Goal: Task Accomplishment & Management: Complete application form

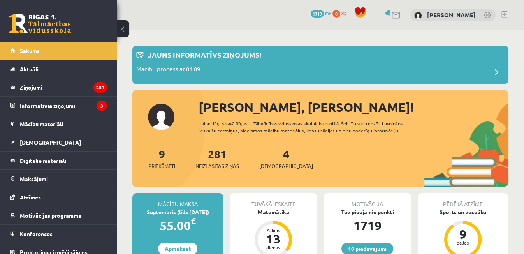
click at [205, 73] on div "Mācību process ar 01.09." at bounding box center [320, 73] width 368 height 16
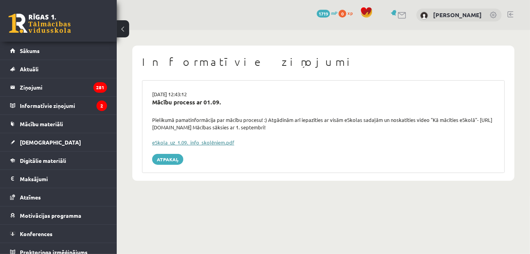
click at [178, 143] on link "eSkola_uz_1.09._info_skolēniem.pdf" at bounding box center [193, 142] width 82 height 7
click at [37, 107] on legend "Informatīvie ziņojumi 2" at bounding box center [63, 105] width 87 height 18
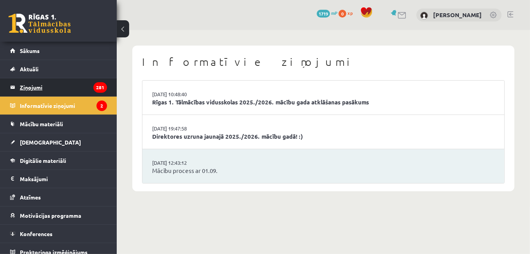
click at [38, 89] on legend "Ziņojumi 281" at bounding box center [63, 87] width 87 height 18
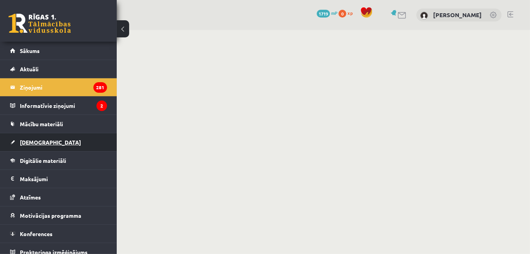
click at [39, 145] on link "[DEMOGRAPHIC_DATA]" at bounding box center [58, 142] width 97 height 18
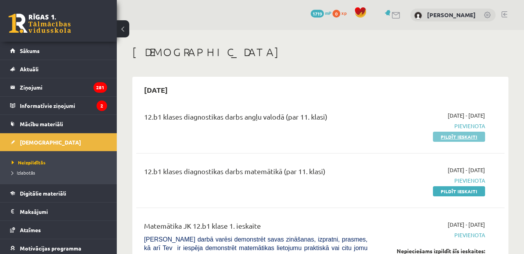
click at [451, 135] on link "Pildīt ieskaiti" at bounding box center [459, 137] width 52 height 10
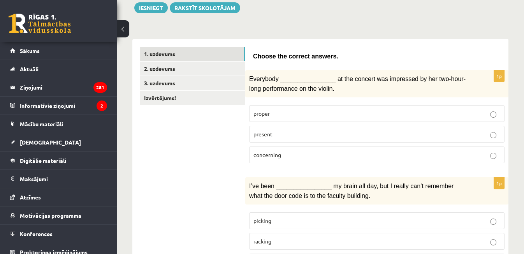
scroll to position [93, 0]
click at [320, 130] on p "present" at bounding box center [376, 134] width 247 height 8
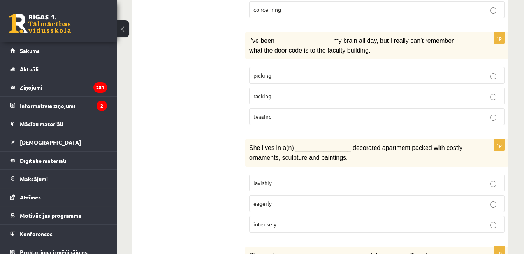
scroll to position [239, 0]
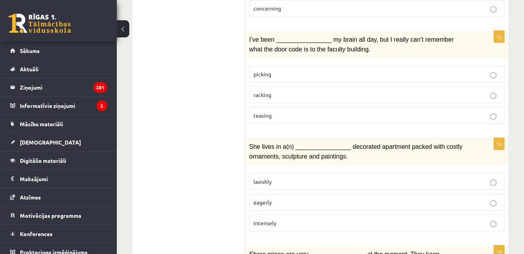
click at [293, 73] on p "picking" at bounding box center [376, 74] width 247 height 8
click at [311, 182] on label "lavishly" at bounding box center [376, 181] width 255 height 17
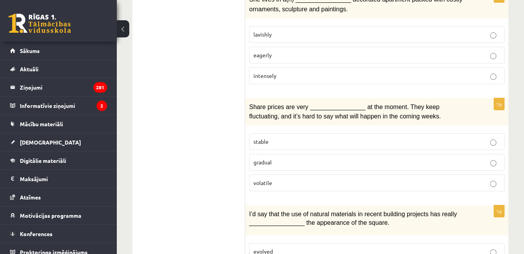
scroll to position [387, 0]
click at [261, 179] on label "volatile" at bounding box center [376, 182] width 255 height 17
click at [251, 160] on label "gradual" at bounding box center [376, 161] width 255 height 17
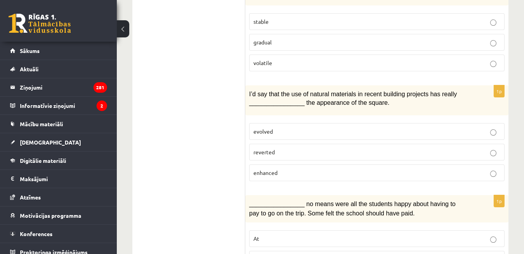
scroll to position [507, 0]
click at [266, 168] on span "enhanced" at bounding box center [265, 171] width 24 height 7
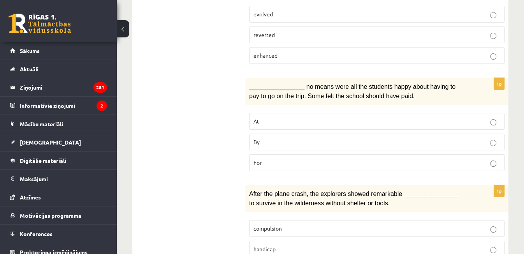
scroll to position [622, 0]
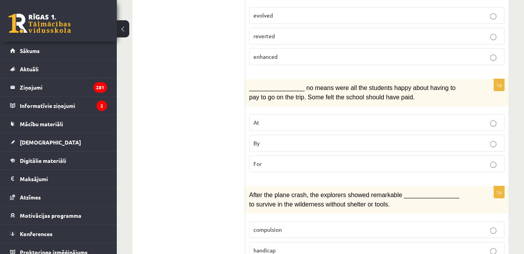
click at [257, 139] on span "By" at bounding box center [256, 142] width 6 height 7
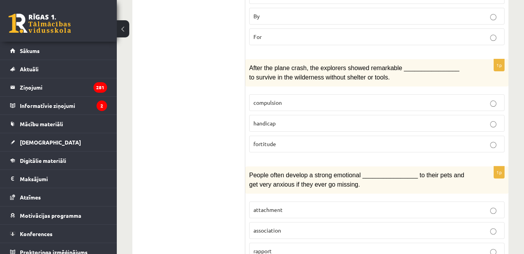
scroll to position [752, 0]
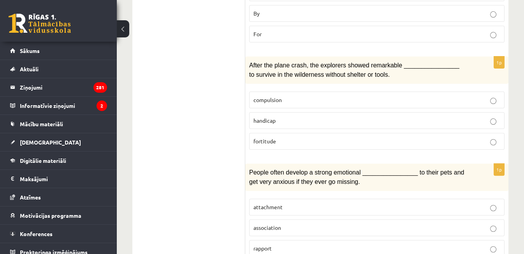
click at [263, 137] on span "fortitude" at bounding box center [264, 140] width 23 height 7
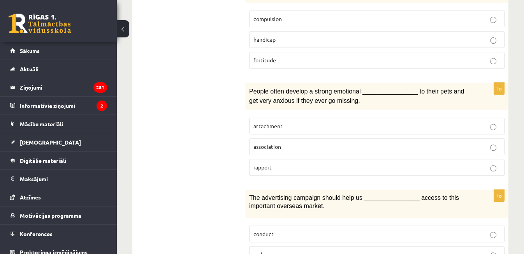
scroll to position [836, 0]
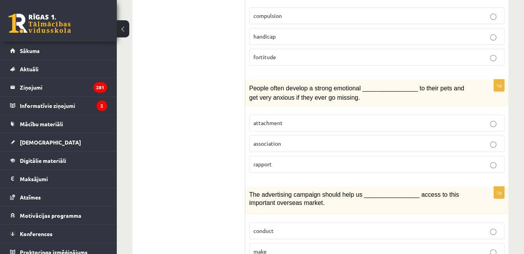
click at [279, 114] on label "attachment" at bounding box center [376, 122] width 255 height 17
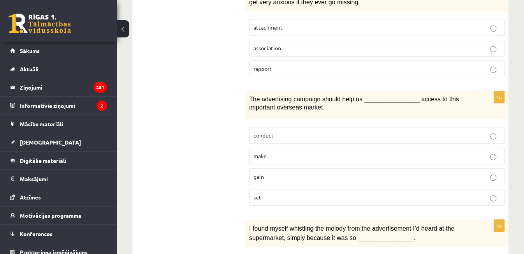
scroll to position [933, 0]
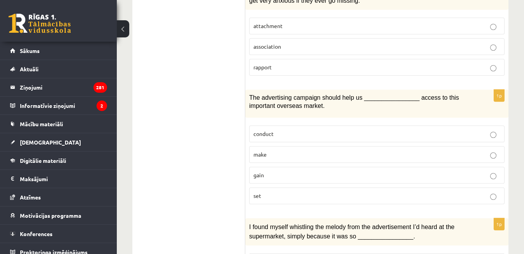
click at [265, 171] on p "gain" at bounding box center [376, 175] width 247 height 8
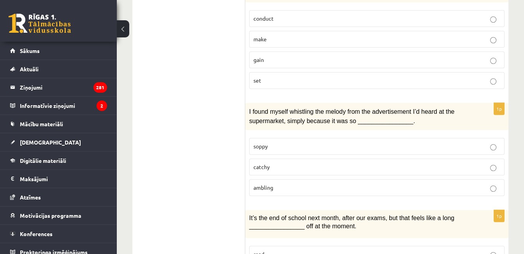
scroll to position [1049, 0]
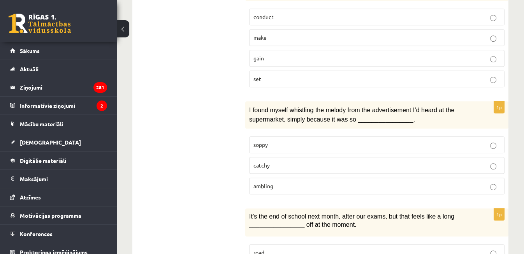
click at [256, 161] on p "catchy" at bounding box center [376, 165] width 247 height 8
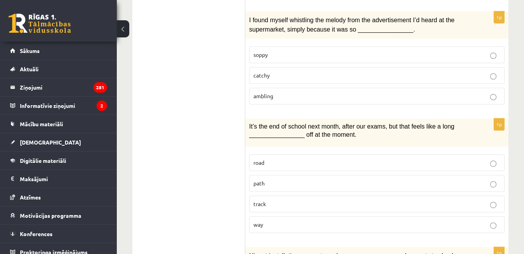
scroll to position [1139, 0]
click at [256, 220] on p "way" at bounding box center [376, 224] width 247 height 8
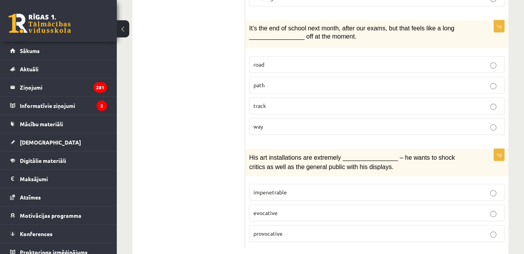
click at [260, 204] on label "evocative" at bounding box center [376, 212] width 255 height 17
click at [256, 230] on span "provocative" at bounding box center [267, 233] width 29 height 7
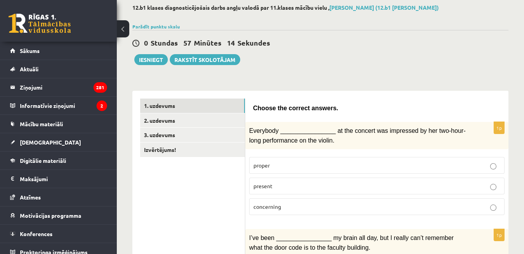
scroll to position [41, 0]
click at [219, 115] on link "2. uzdevums" at bounding box center [192, 121] width 105 height 14
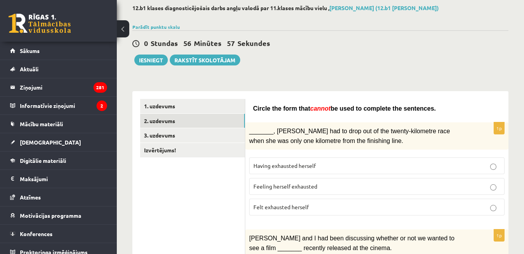
click at [274, 184] on span "Feeling herself exhausted" at bounding box center [285, 185] width 64 height 7
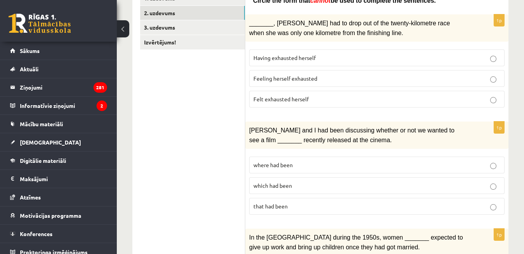
scroll to position [149, 0]
click at [256, 161] on span "where had been" at bounding box center [272, 164] width 39 height 7
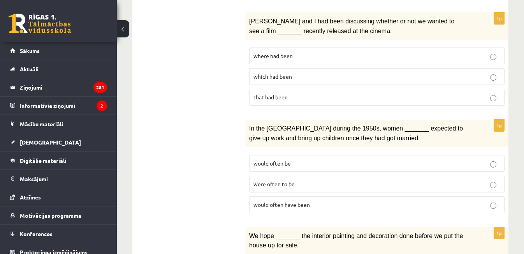
scroll to position [257, 0]
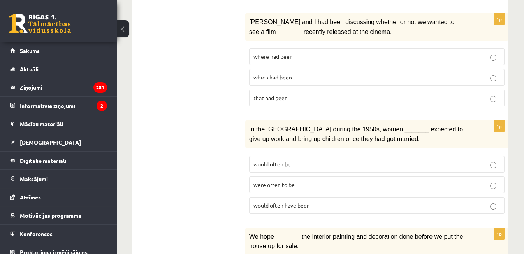
click at [264, 203] on p "would often have been" at bounding box center [376, 205] width 247 height 8
click at [269, 181] on span "were often to be" at bounding box center [273, 184] width 41 height 7
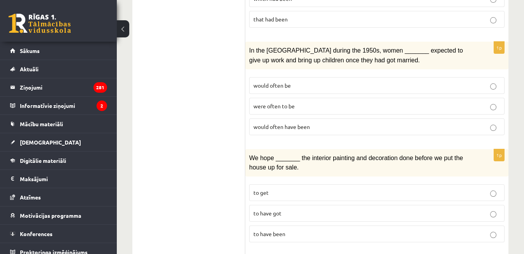
scroll to position [335, 0]
click at [268, 123] on span "would often have been" at bounding box center [281, 126] width 56 height 7
click at [264, 230] on span "to have been" at bounding box center [269, 233] width 32 height 7
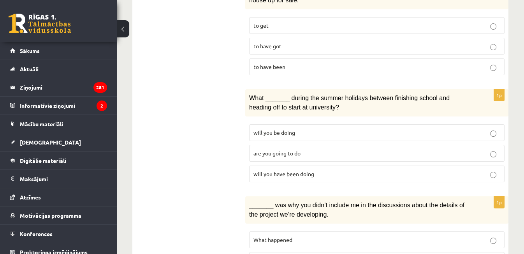
scroll to position [503, 0]
click at [265, 165] on label "will you have been doing" at bounding box center [376, 173] width 255 height 17
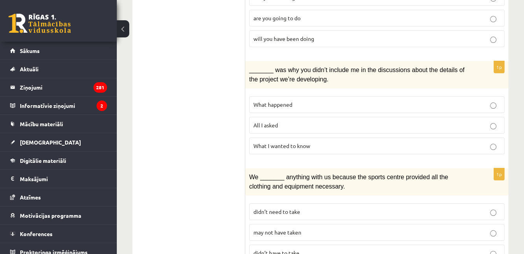
scroll to position [643, 0]
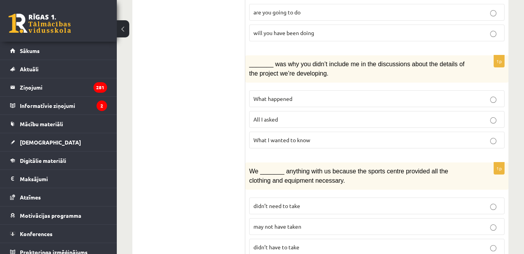
click at [268, 95] on label "What happened" at bounding box center [376, 98] width 255 height 17
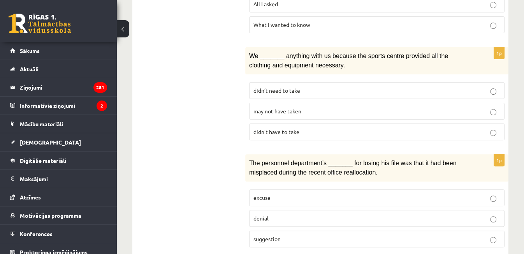
scroll to position [759, 0]
click at [258, 106] on p "may not have taken" at bounding box center [376, 110] width 247 height 8
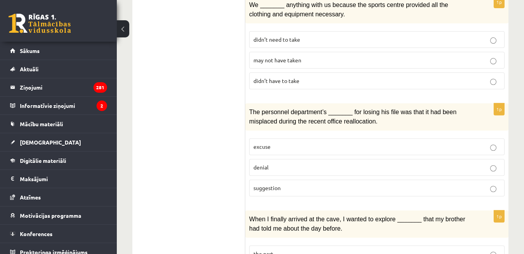
scroll to position [810, 0]
click at [258, 142] on span "excuse" at bounding box center [261, 145] width 17 height 7
click at [265, 183] on p "suggestion" at bounding box center [376, 187] width 247 height 8
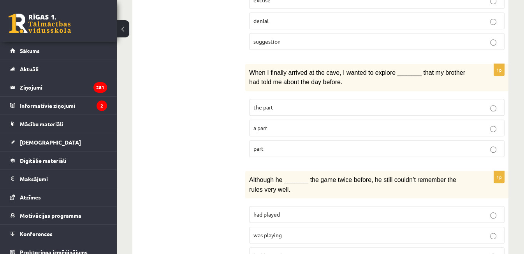
scroll to position [956, 0]
click at [265, 143] on div "1p When I finally arrived at the cave, I wanted to explore _______ that my brot…" at bounding box center [376, 112] width 263 height 99
click at [262, 139] on label "part" at bounding box center [376, 147] width 255 height 17
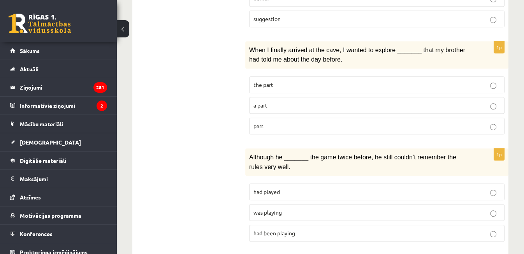
click at [268, 209] on span "was playing" at bounding box center [267, 212] width 28 height 7
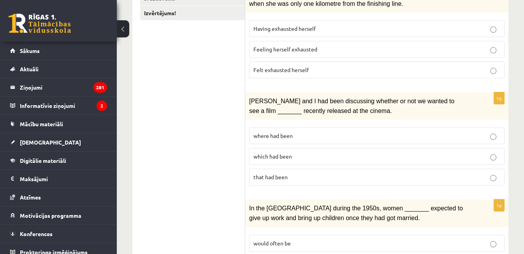
scroll to position [0, 0]
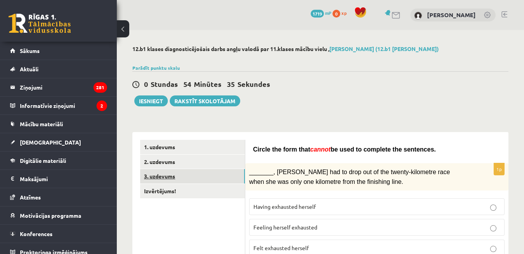
click at [230, 176] on link "3. uzdevums" at bounding box center [192, 176] width 105 height 14
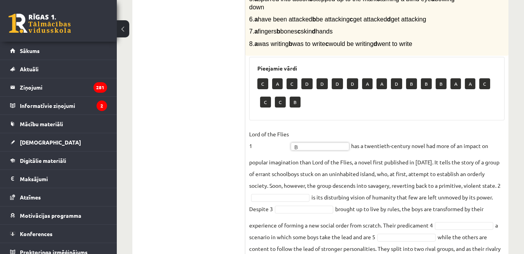
scroll to position [230, 0]
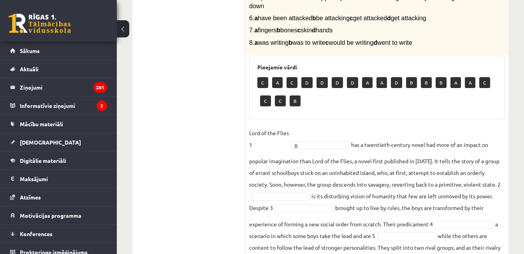
click at [247, 186] on div "8p Complete the text with the correct words (a–d). 1. a No sooner b Rarely c On…" at bounding box center [376, 131] width 263 height 426
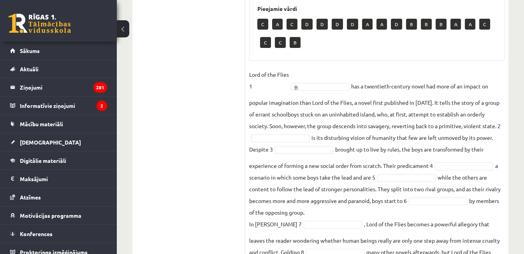
scroll to position [292, 0]
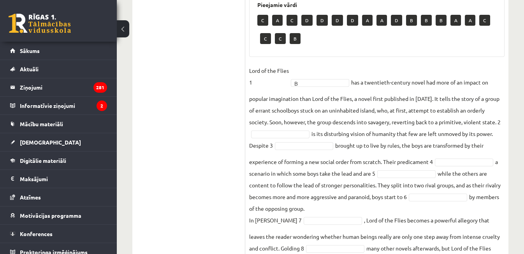
click at [268, 131] on fieldset "Lord of the Flies 1 B * has a twentieth-century novel had more of an impact on …" at bounding box center [376, 171] width 255 height 212
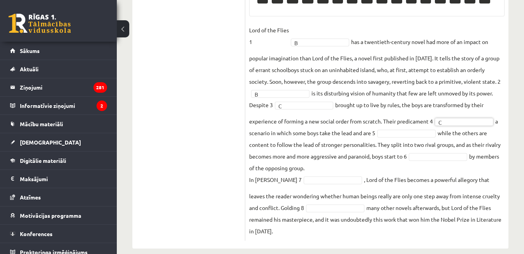
scroll to position [315, 0]
click at [406, 139] on fieldset "Lord of the Flies 1 B * has a twentieth-century novel had more of an impact on …" at bounding box center [376, 129] width 255 height 212
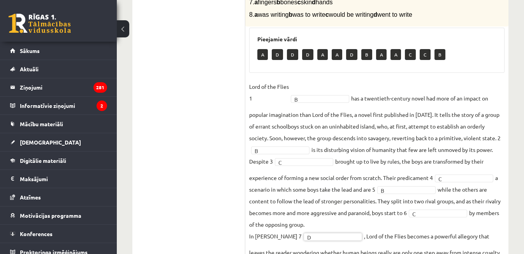
scroll to position [326, 0]
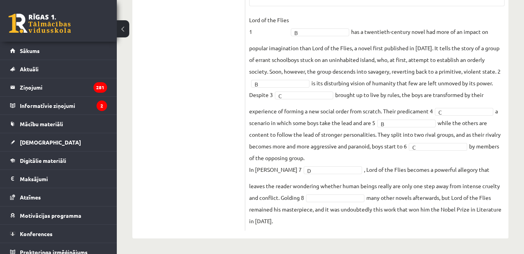
click at [344, 203] on fieldset "Lord of the Flies 1 B * has a twentieth-century novel had more of an impact on …" at bounding box center [376, 120] width 255 height 212
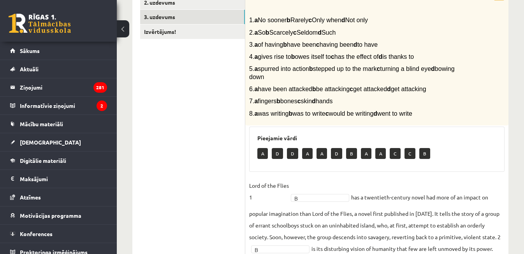
scroll to position [0, 0]
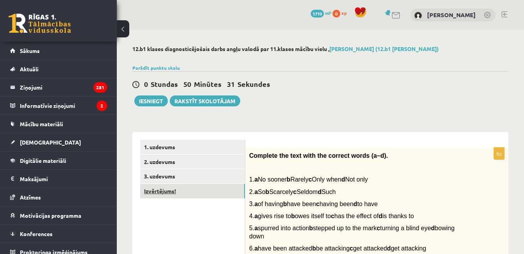
click at [219, 189] on link "Izvērtējums!" at bounding box center [192, 191] width 105 height 14
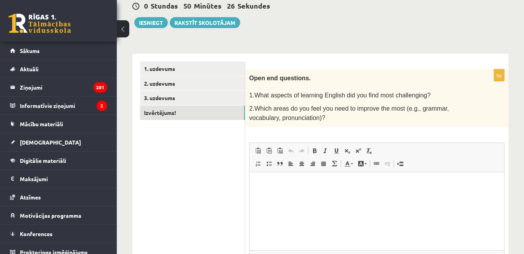
scroll to position [79, 0]
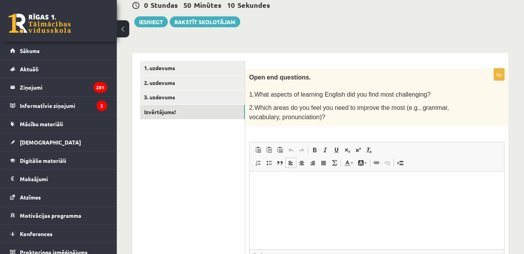
click at [349, 195] on html at bounding box center [376, 183] width 254 height 24
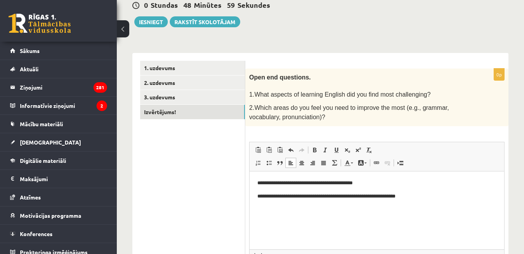
click at [249, 171] on iframe at bounding box center [376, 210] width 254 height 78
click at [142, 18] on button "Iesniegt" at bounding box center [150, 21] width 33 height 11
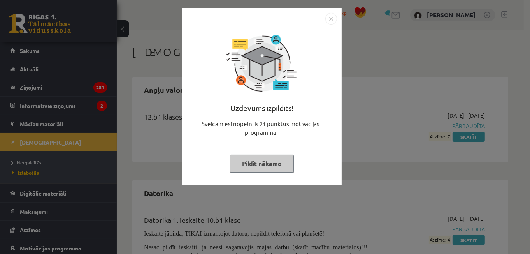
click at [333, 17] on img "Close" at bounding box center [331, 19] width 12 height 12
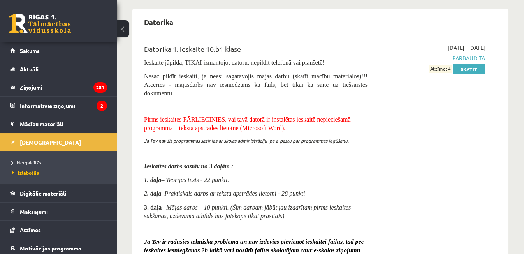
scroll to position [171, 0]
click at [40, 46] on link "Sākums" at bounding box center [58, 51] width 97 height 18
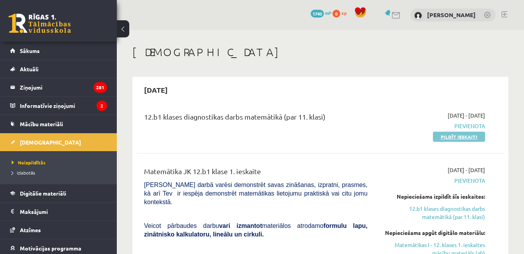
click at [443, 137] on link "Pildīt ieskaiti" at bounding box center [459, 137] width 52 height 10
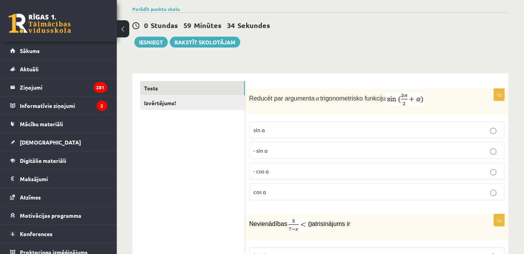
scroll to position [55, 0]
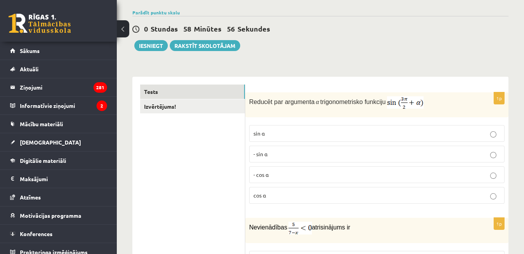
click at [313, 103] on p "Reducēt par argumenta α trigonometrisko funkciju" at bounding box center [357, 102] width 216 height 12
click at [288, 153] on p "- sin ⁡α" at bounding box center [376, 154] width 247 height 8
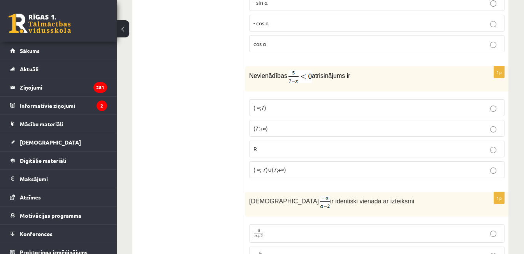
scroll to position [208, 0]
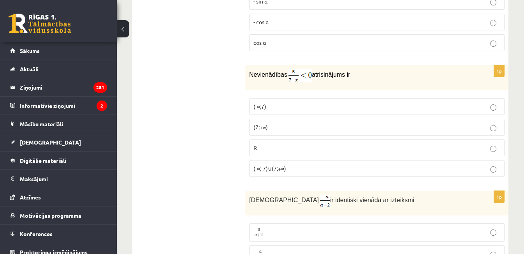
click at [260, 116] on fieldset "(-∞;7) (7;+∞) R (-∞;-7)∪(7;+∞)" at bounding box center [376, 136] width 255 height 85
click at [260, 126] on span "(7;+∞)" at bounding box center [260, 126] width 14 height 7
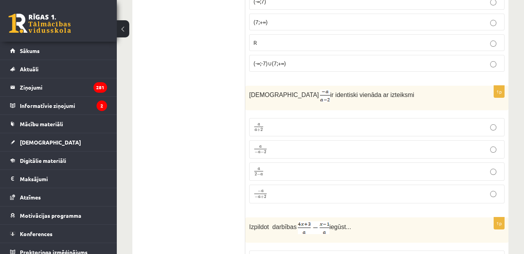
scroll to position [313, 0]
click at [265, 194] on span "2" at bounding box center [265, 196] width 2 height 4
click at [298, 159] on fieldset "a a + 2 a a + 2 a − a − 2 a − a − 2 a 2 − a a 2 − a − a − a + 2 − a − a + 2" at bounding box center [376, 159] width 255 height 91
click at [293, 174] on label "a 2 − a a 2 − a" at bounding box center [376, 171] width 255 height 18
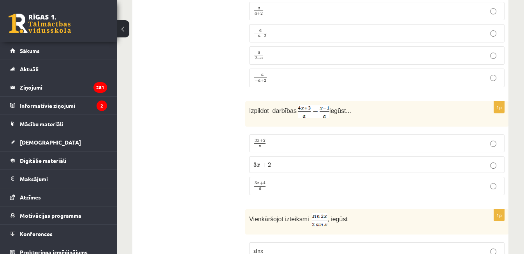
scroll to position [429, 0]
click at [261, 139] on span "+" at bounding box center [262, 141] width 4 height 4
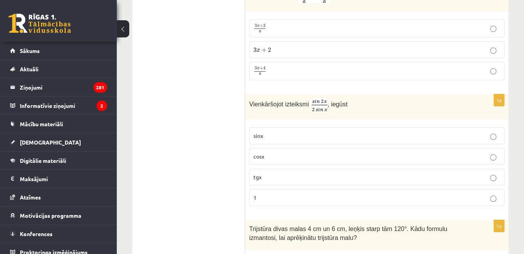
scroll to position [543, 0]
click at [261, 153] on span "cosx" at bounding box center [258, 156] width 11 height 7
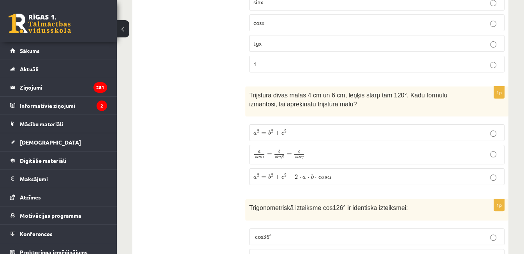
scroll to position [676, 0]
click at [275, 132] on span "+" at bounding box center [277, 134] width 5 height 5
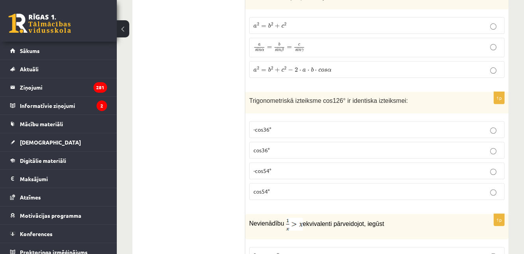
scroll to position [784, 0]
click at [288, 166] on p "-cos54°" at bounding box center [376, 170] width 247 height 8
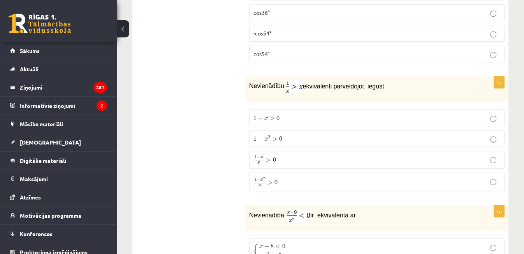
scroll to position [921, 0]
click at [307, 213] on img at bounding box center [298, 215] width 23 height 13
click at [263, 156] on span "x" at bounding box center [261, 157] width 3 height 2
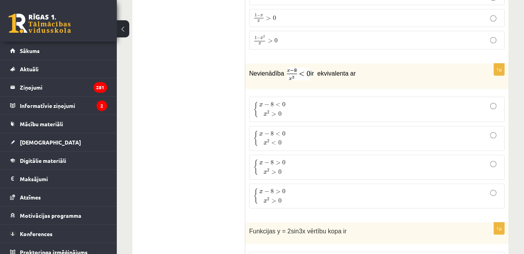
scroll to position [1063, 0]
click at [267, 139] on span "2" at bounding box center [268, 141] width 2 height 4
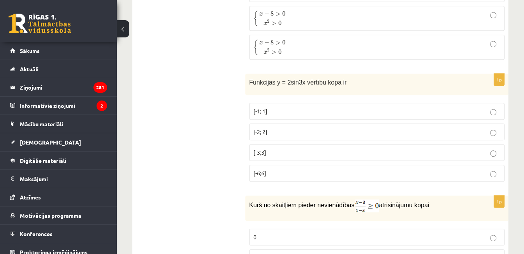
scroll to position [1211, 0]
click at [258, 129] on span "[-2; 2]" at bounding box center [260, 132] width 14 height 7
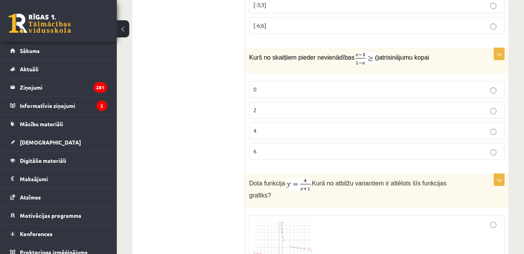
scroll to position [1361, 0]
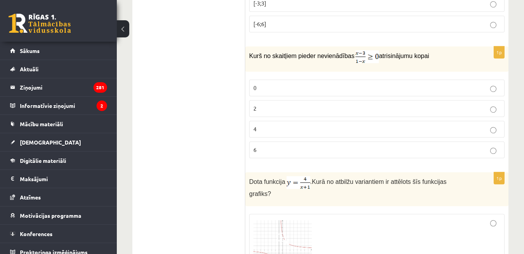
click at [265, 125] on label "4" at bounding box center [376, 129] width 255 height 17
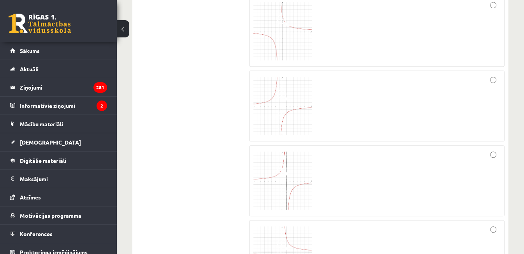
scroll to position [1713, 0]
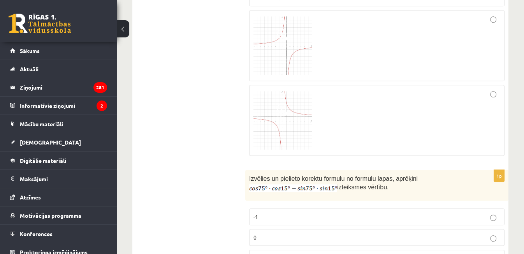
click at [273, 102] on img at bounding box center [282, 120] width 58 height 58
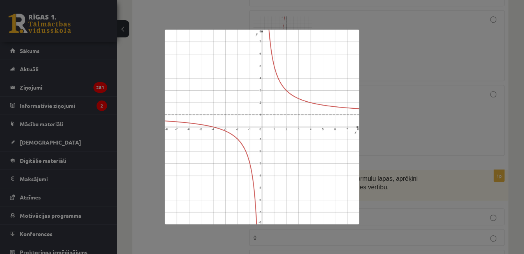
click at [419, 120] on div at bounding box center [262, 127] width 524 height 254
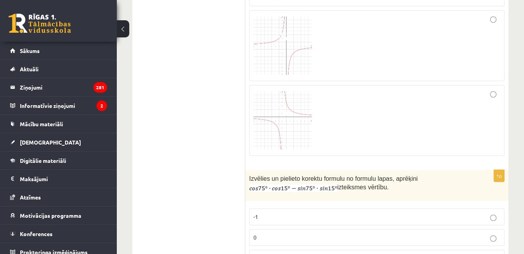
click at [387, 104] on div at bounding box center [376, 120] width 247 height 62
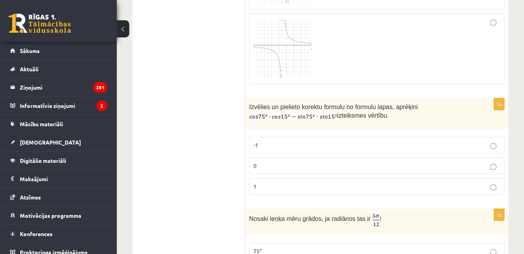
scroll to position [1786, 0]
click at [375, 160] on p "0" at bounding box center [376, 164] width 247 height 8
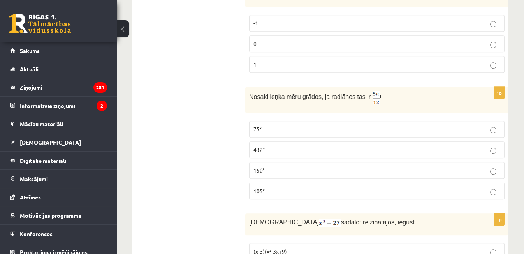
scroll to position [1908, 0]
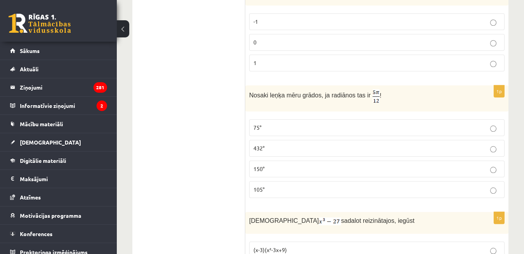
click at [313, 181] on label "105°" at bounding box center [376, 189] width 255 height 17
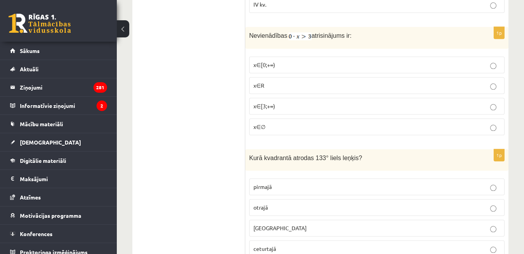
scroll to position [2339, 0]
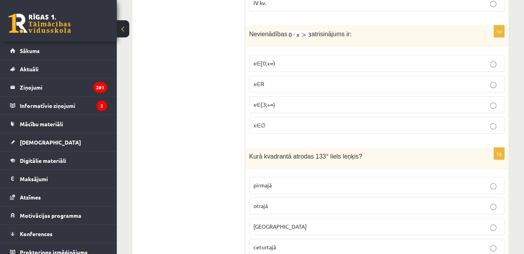
click at [286, 197] on label "otrajā" at bounding box center [376, 205] width 255 height 17
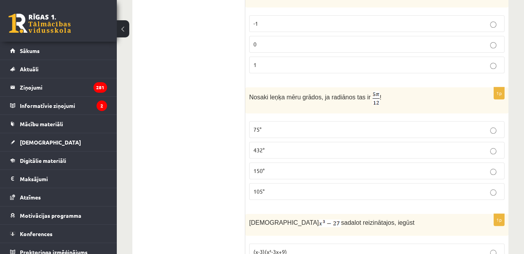
scroll to position [1970, 0]
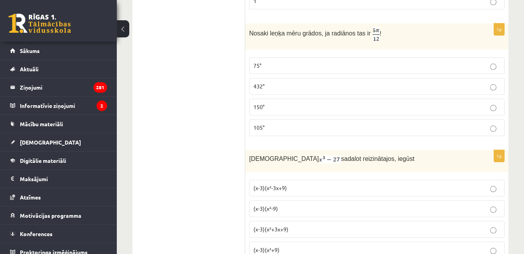
click at [270, 61] on p "75°" at bounding box center [376, 65] width 247 height 8
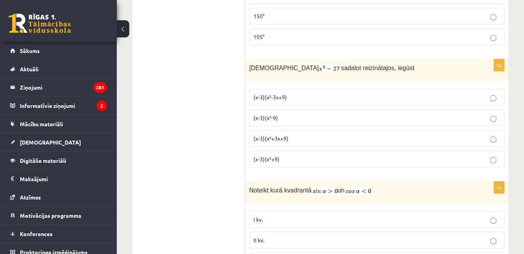
click at [261, 93] on span "(x-3)(x²-3x+9)" at bounding box center [269, 96] width 33 height 7
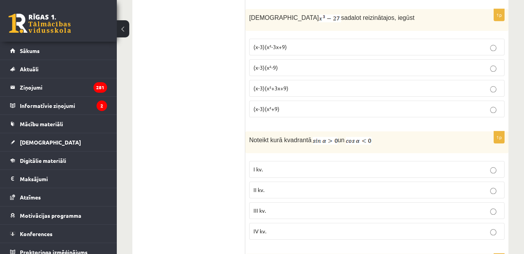
scroll to position [2112, 0]
click at [302, 160] on label "I kv." at bounding box center [376, 168] width 255 height 17
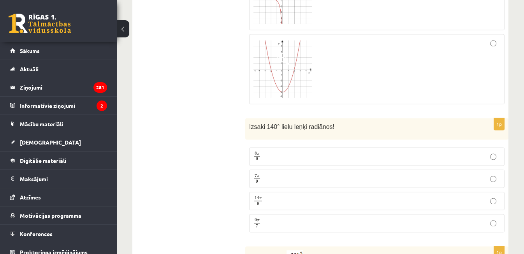
scroll to position [2882, 0]
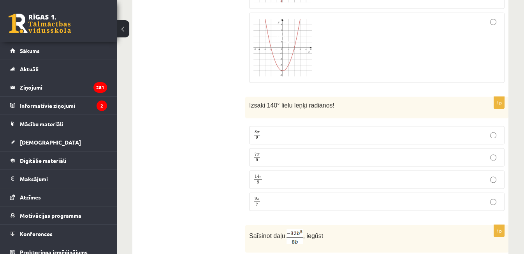
scroll to position [2900, 0]
click at [257, 157] on span "9" at bounding box center [257, 159] width 2 height 4
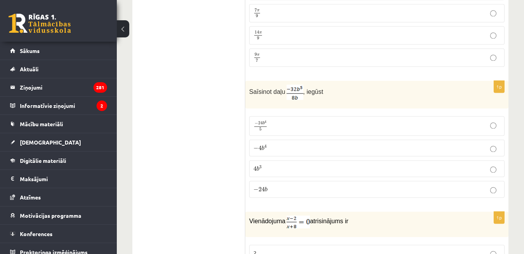
scroll to position [3044, 0]
click at [254, 138] on label "− 4 b 4 − 4 b 4" at bounding box center [376, 146] width 255 height 17
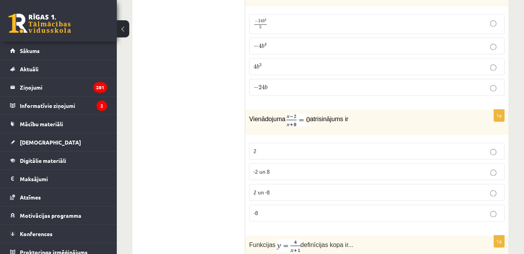
scroll to position [3166, 0]
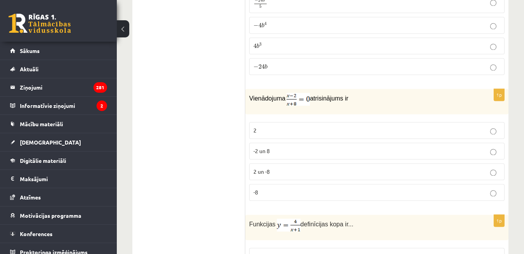
click at [278, 142] on label "-2 un 8" at bounding box center [376, 150] width 255 height 17
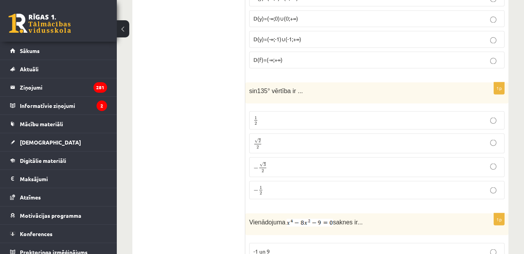
scroll to position [3424, 0]
click at [251, 110] on label "1 2 1 2" at bounding box center [376, 119] width 255 height 18
click at [263, 133] on label "√ 2 2 2 2" at bounding box center [376, 143] width 255 height 20
click at [272, 110] on label "1 2 1 2" at bounding box center [376, 119] width 255 height 18
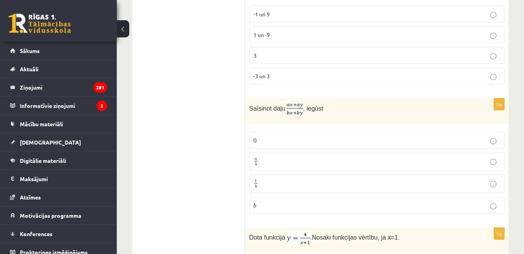
scroll to position [3661, 0]
click at [267, 156] on p "a b a b" at bounding box center [376, 161] width 247 height 10
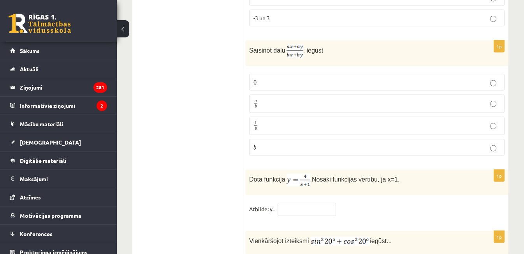
scroll to position [3721, 0]
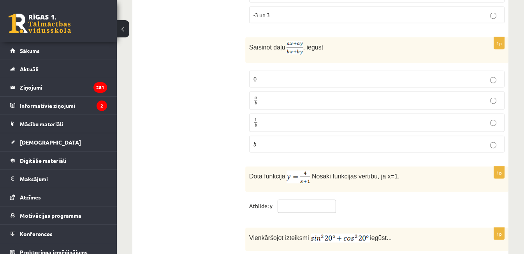
click at [325, 200] on input "text" at bounding box center [306, 206] width 58 height 13
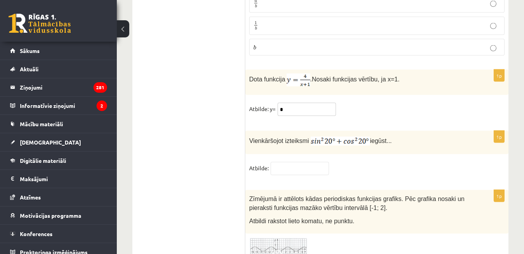
scroll to position [3841, 0]
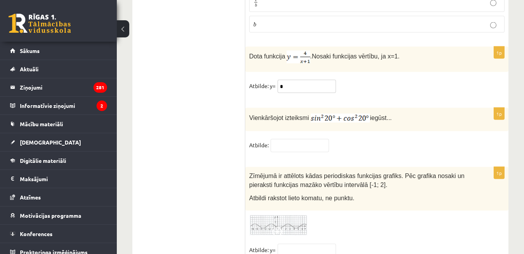
type input "*"
click at [349, 139] on fieldset "Atbilde:" at bounding box center [376, 147] width 255 height 16
click at [288, 139] on input "text" at bounding box center [299, 145] width 58 height 13
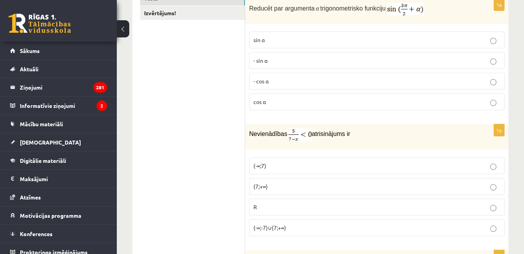
scroll to position [0, 0]
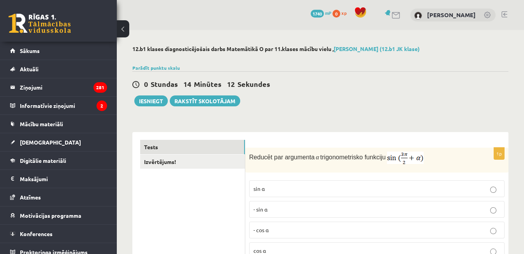
type input "*"
click at [149, 93] on div "0 Stundas 14 Minūtes 11 Sekundes Ieskaite saglabāta! Iesniegt Rakstīt skolotājam" at bounding box center [320, 88] width 376 height 35
click at [149, 99] on button "Iesniegt" at bounding box center [150, 100] width 33 height 11
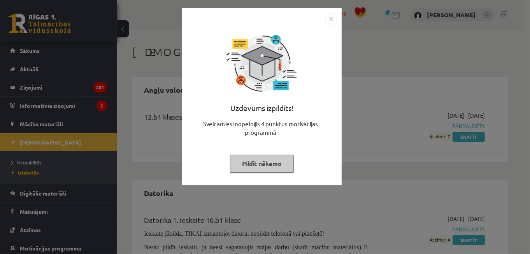
click at [335, 23] on img "Close" at bounding box center [331, 19] width 12 height 12
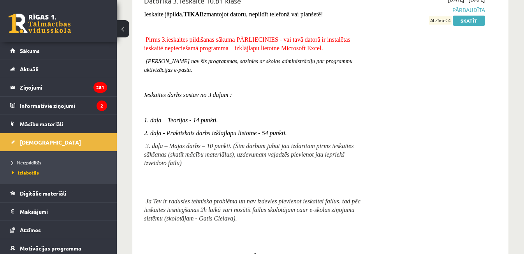
scroll to position [722, 0]
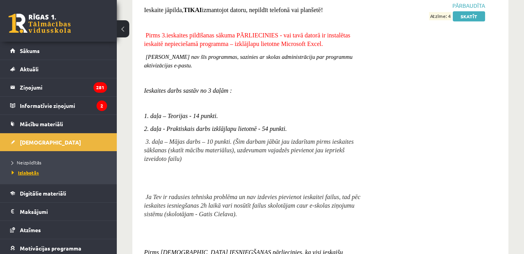
click at [34, 171] on span "Izlabotās" at bounding box center [25, 172] width 27 height 6
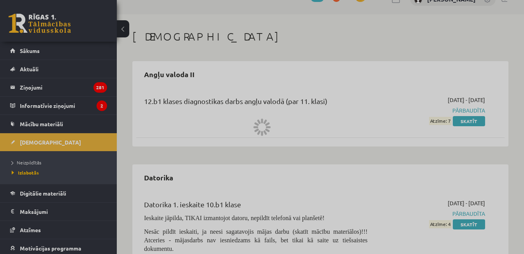
scroll to position [0, 0]
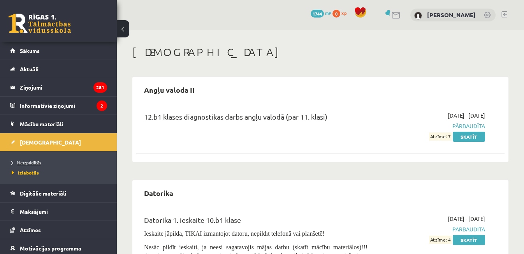
click at [43, 165] on link "Neizpildītās" at bounding box center [60, 162] width 97 height 7
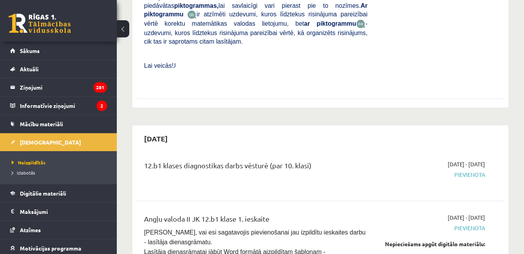
scroll to position [352, 0]
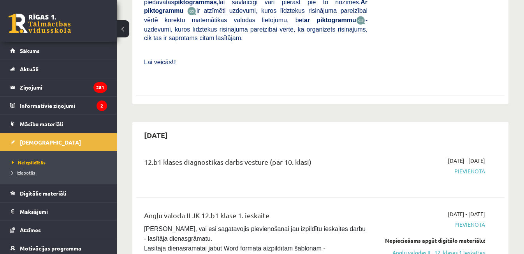
click at [27, 173] on span "Izlabotās" at bounding box center [23, 172] width 23 height 6
